Goal: Transaction & Acquisition: Purchase product/service

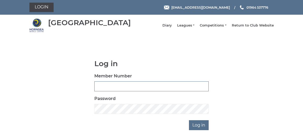
click at [122, 91] on input "Member Number" at bounding box center [151, 86] width 114 height 10
type input "0722"
click at [204, 128] on input "Log in" at bounding box center [199, 125] width 20 height 10
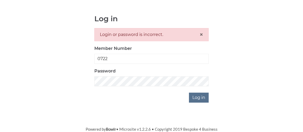
scroll to position [49, 0]
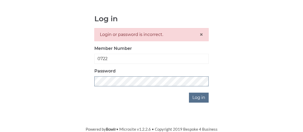
click at [85, 86] on div "Log in Login or password is incorrect. × Member Number 0722 Password Log in" at bounding box center [151, 59] width 244 height 88
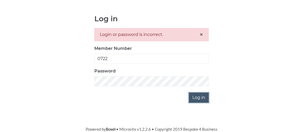
click at [204, 98] on input "Log in" at bounding box center [199, 98] width 20 height 10
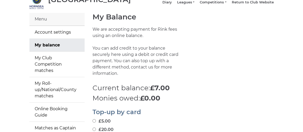
scroll to position [53, 0]
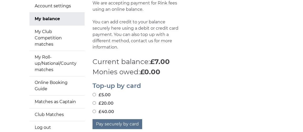
click at [93, 113] on input "£40.00" at bounding box center [93, 111] width 3 height 3
radio input "true"
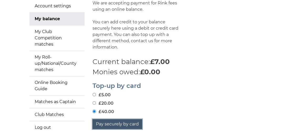
click at [111, 127] on button "Pay securely by card" at bounding box center [117, 124] width 50 height 10
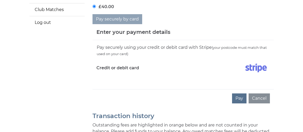
scroll to position [184, 0]
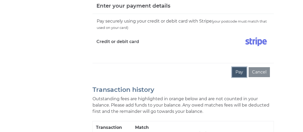
click at [235, 77] on button "Pay" at bounding box center [239, 72] width 14 height 10
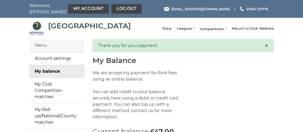
click at [226, 32] on link "Competitions" at bounding box center [213, 29] width 27 height 5
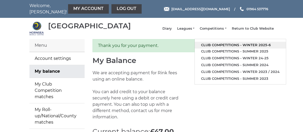
click at [226, 45] on link "Club competitions - Winter 2025-6" at bounding box center [240, 45] width 91 height 7
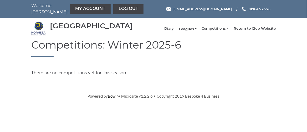
click at [196, 31] on link "Leagues" at bounding box center [187, 29] width 17 height 5
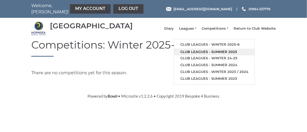
click at [194, 53] on link "Club leagues - Summer 2025" at bounding box center [214, 52] width 81 height 7
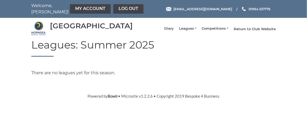
click at [249, 31] on link "Return to Club Website" at bounding box center [255, 29] width 42 height 5
